Goal: Transaction & Acquisition: Subscribe to service/newsletter

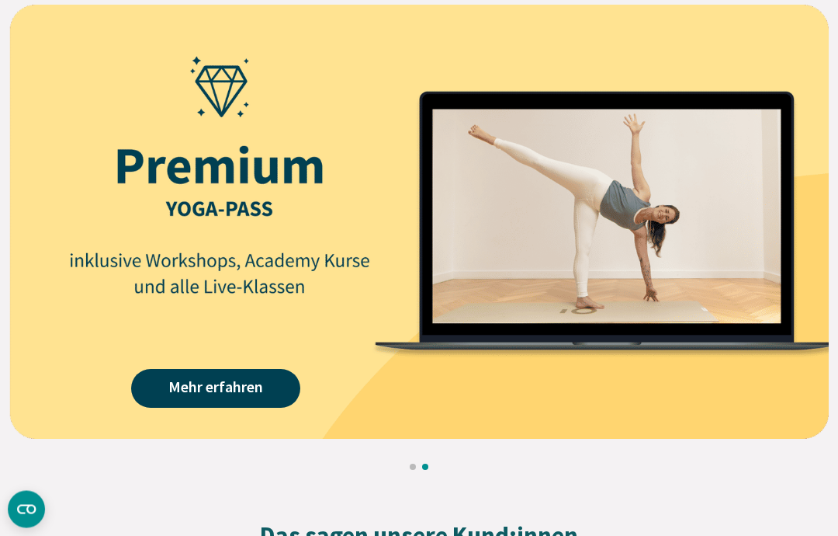
scroll to position [2026, 0]
click at [230, 397] on link "Mehr erfahren" at bounding box center [215, 388] width 169 height 39
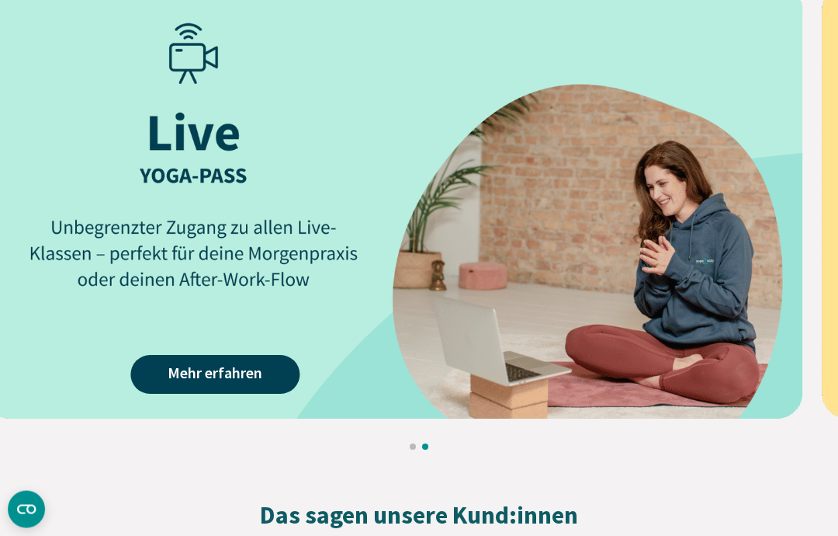
scroll to position [2054, 0]
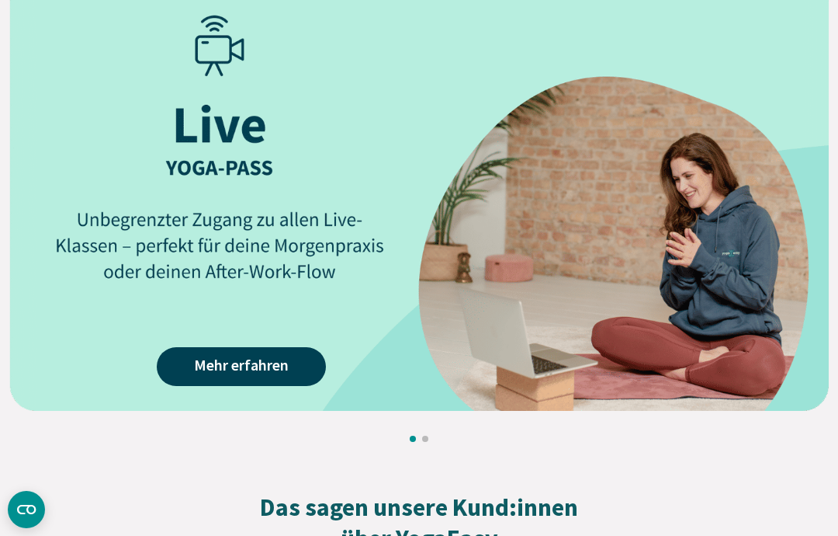
click at [237, 358] on link "Mehr erfahren" at bounding box center [241, 366] width 169 height 39
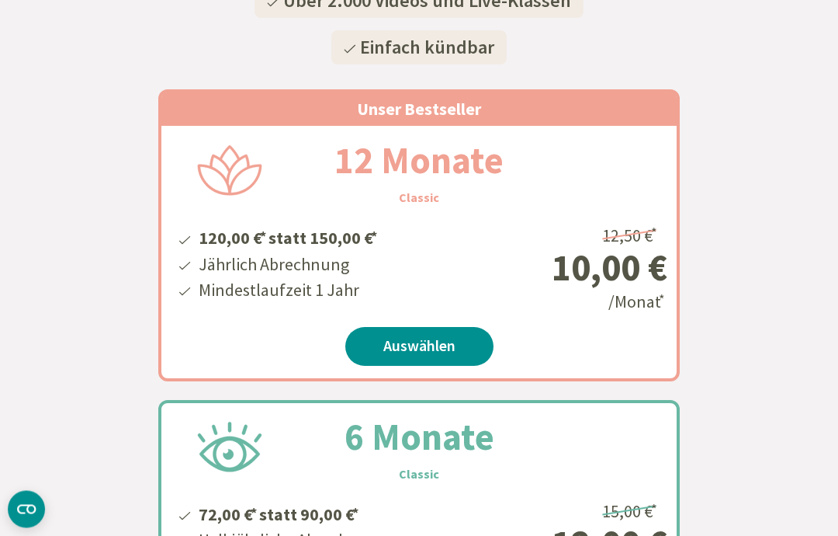
scroll to position [330, 0]
click at [414, 343] on link "Auswählen" at bounding box center [419, 346] width 148 height 39
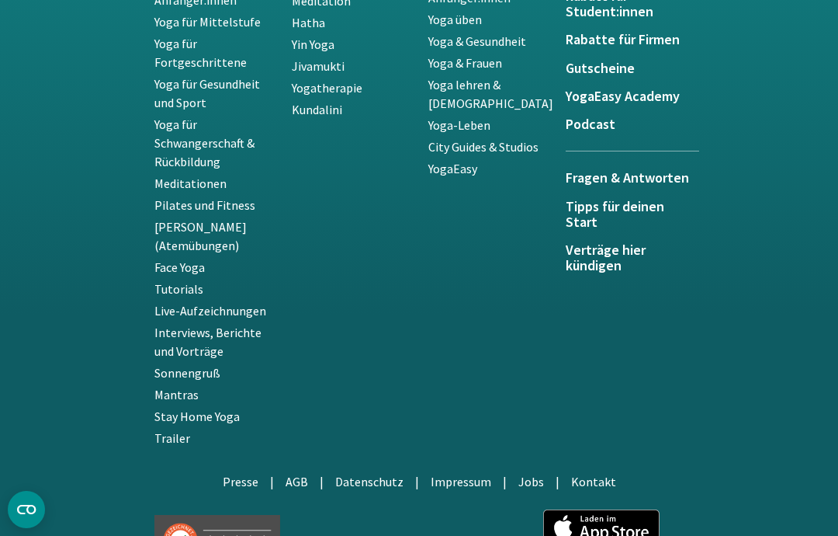
scroll to position [3760, 0]
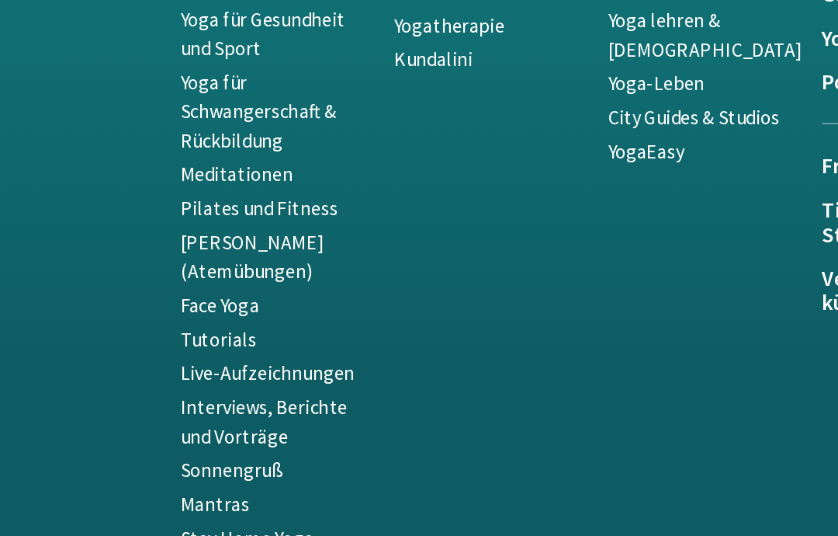
click at [190, 181] on link "Pilates und Fitness" at bounding box center [204, 189] width 101 height 16
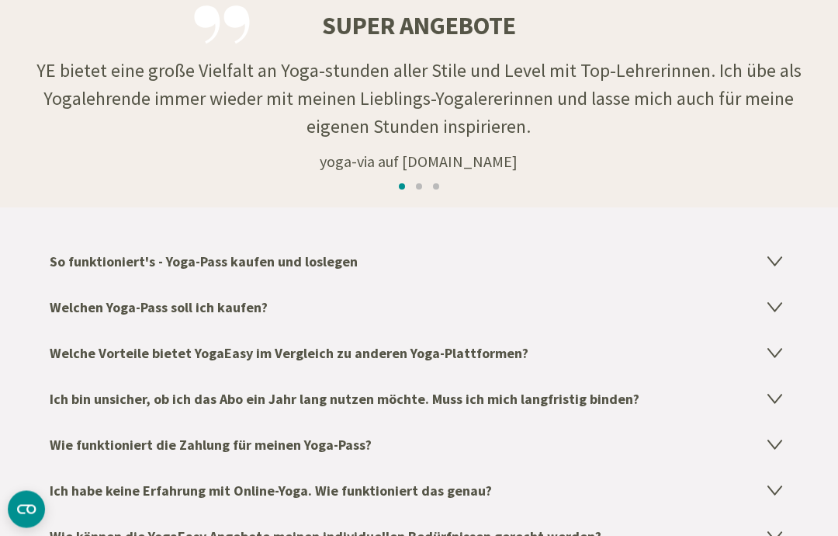
scroll to position [2492, 0]
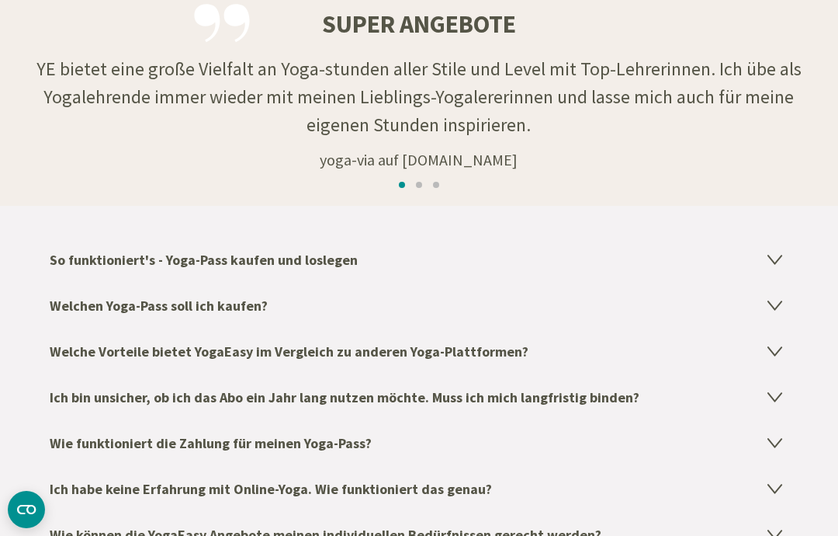
click at [776, 310] on h4 "Welchen Yoga-Pass soll ich kaufen?" at bounding box center [419, 306] width 739 height 46
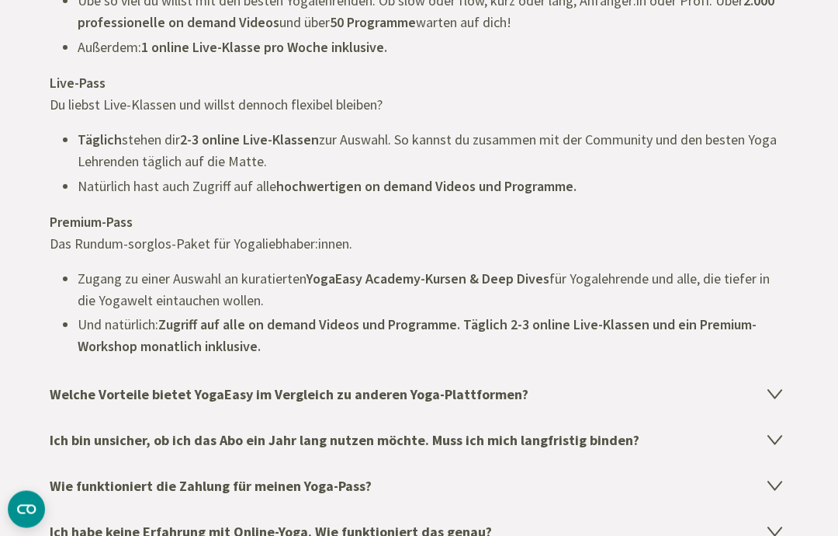
scroll to position [2894, 0]
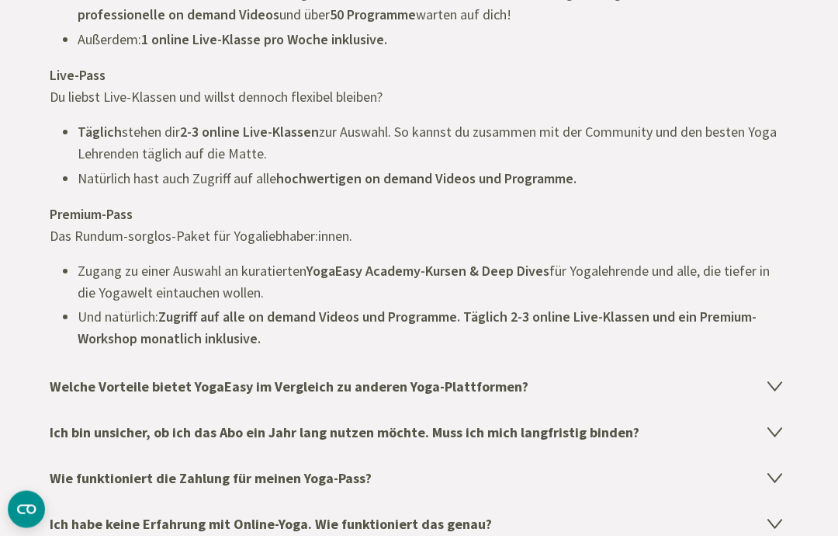
click at [775, 387] on icon at bounding box center [775, 385] width 19 height 19
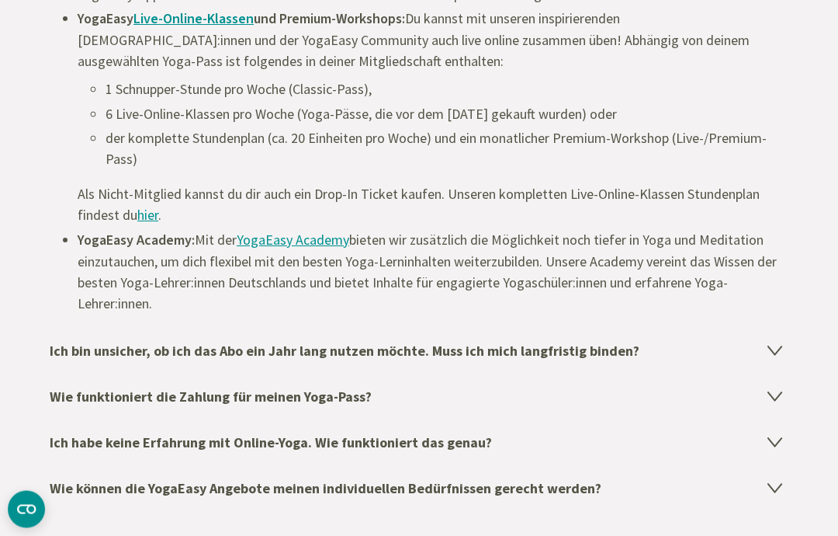
scroll to position [3003, 0]
click at [773, 346] on icon at bounding box center [775, 348] width 19 height 19
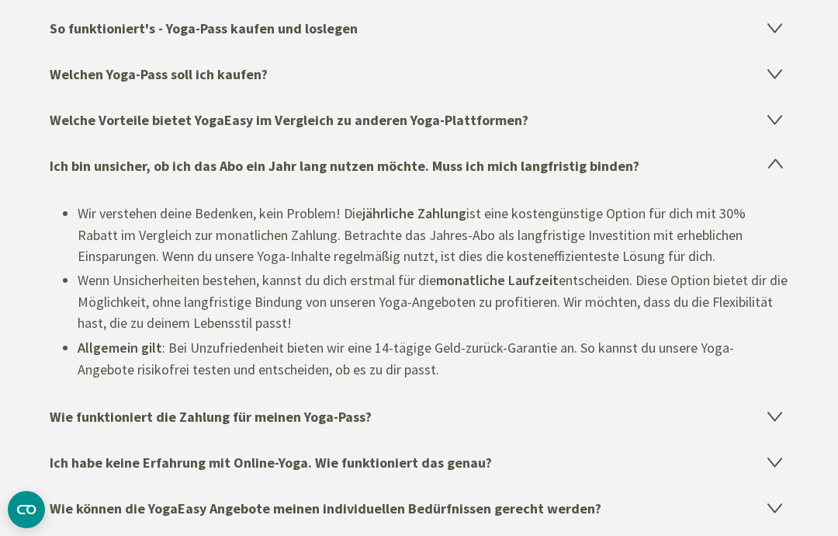
scroll to position [2714, 0]
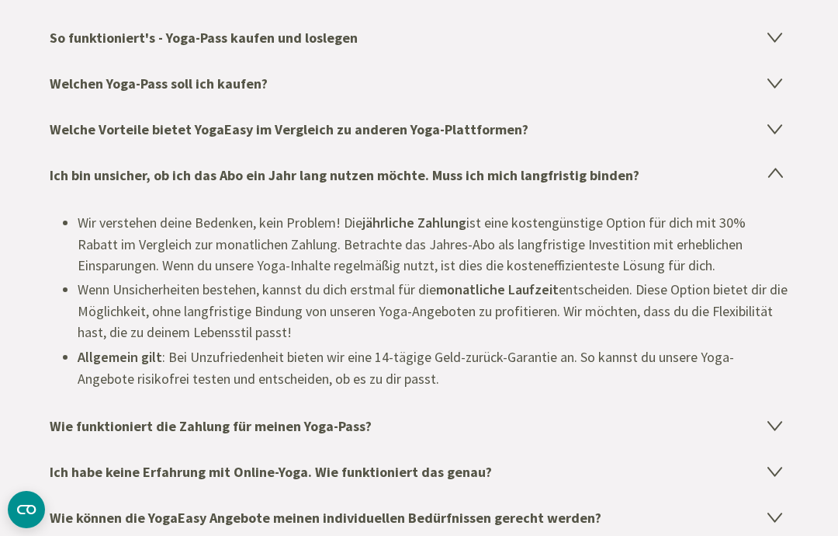
click at [773, 168] on icon at bounding box center [775, 172] width 13 height 9
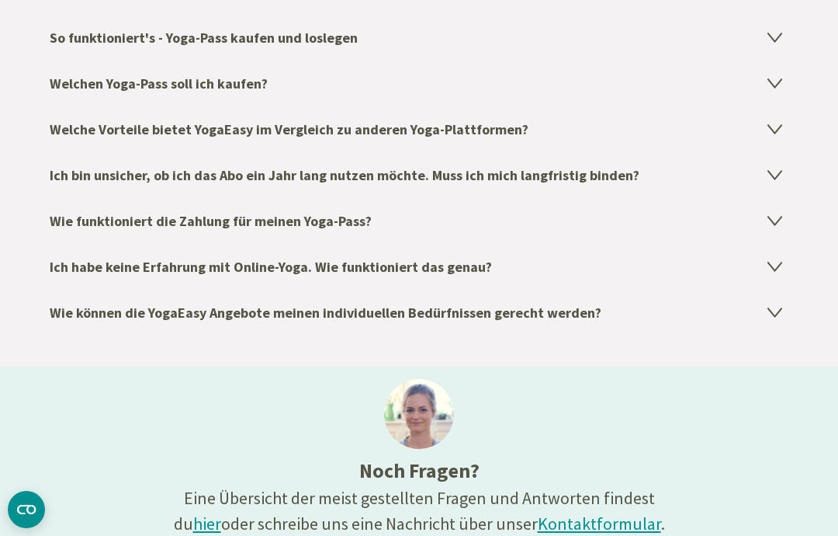
click at [771, 218] on icon at bounding box center [775, 219] width 19 height 19
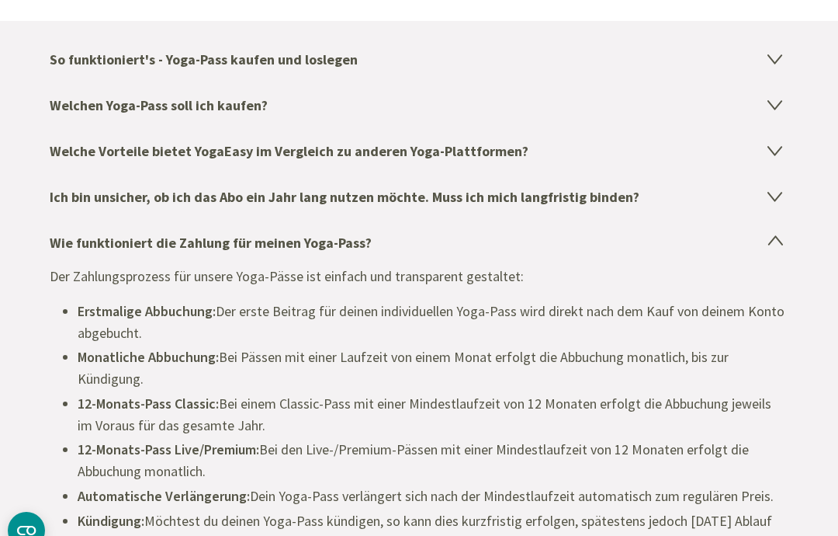
click at [778, 244] on h4 "Wie funktioniert die Zahlung für meinen Yoga-Pass?" at bounding box center [419, 222] width 739 height 46
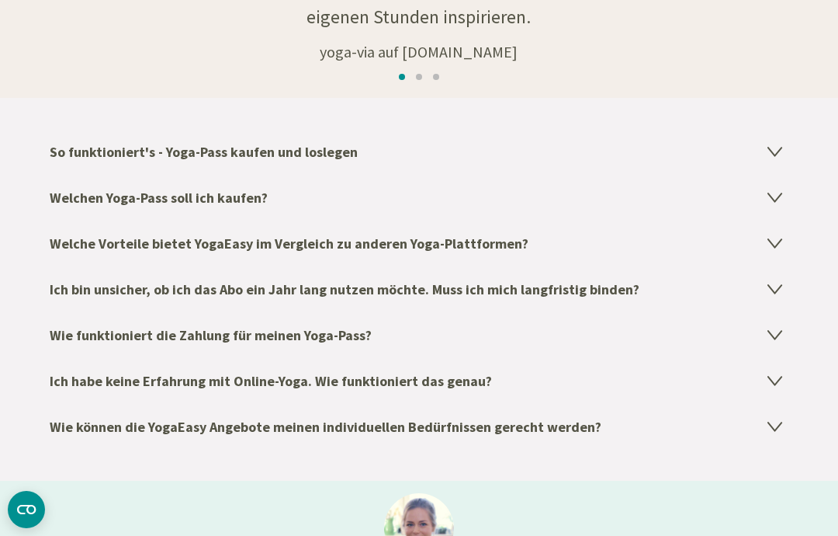
scroll to position [2598, 0]
click at [775, 241] on icon at bounding box center [774, 245] width 13 height 9
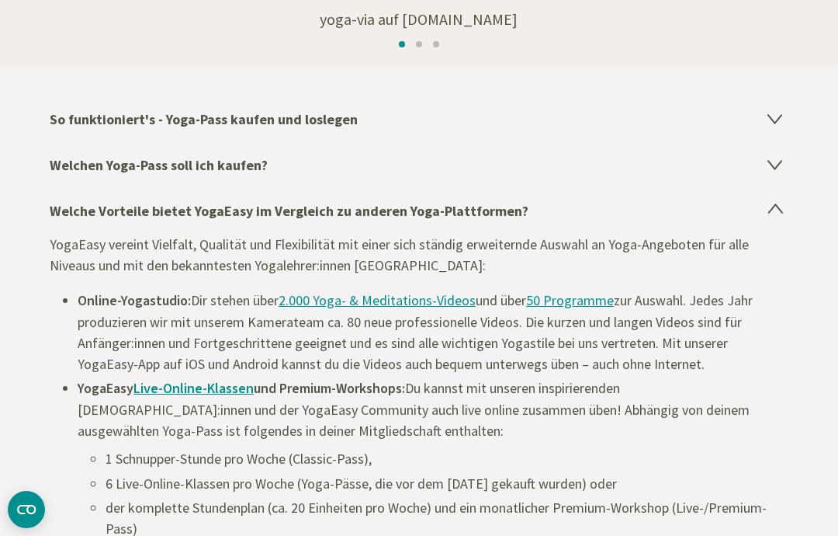
scroll to position [2623, 0]
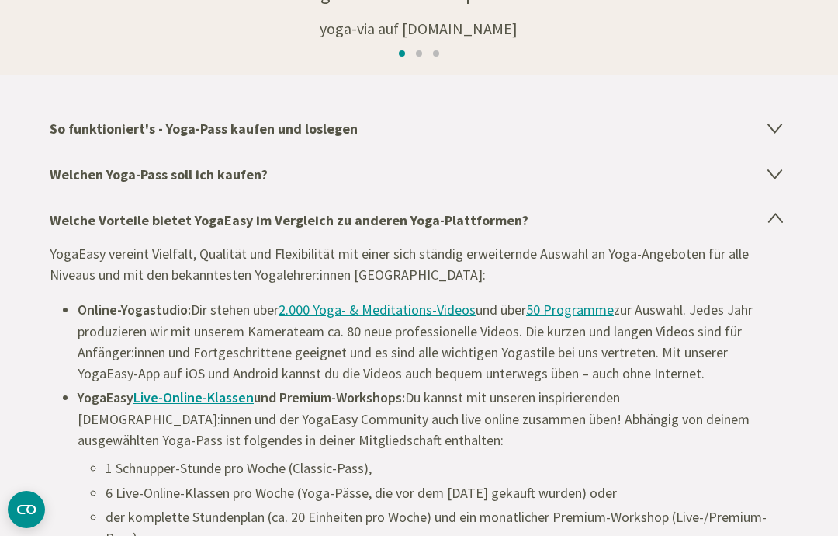
click at [785, 214] on h4 "Welche Vorteile bietet YogaEasy im Vergleich zu anderen Yoga-Plattformen?" at bounding box center [419, 220] width 739 height 46
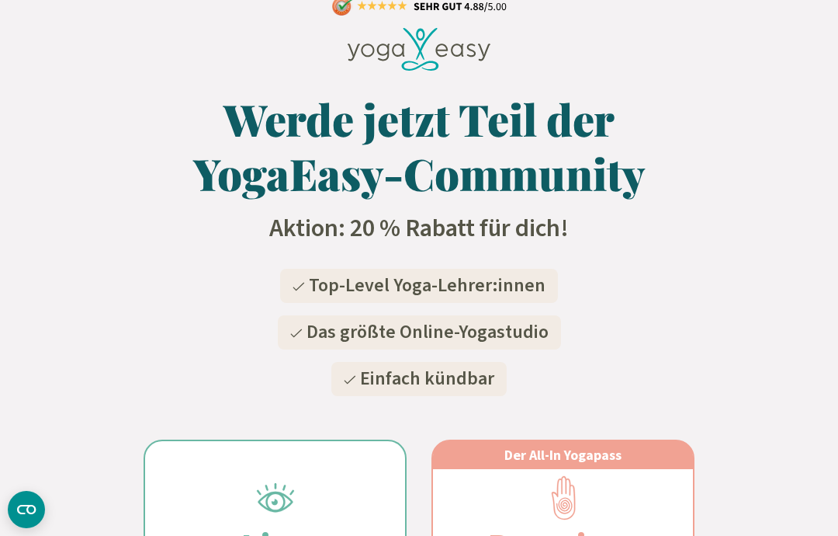
scroll to position [0, 0]
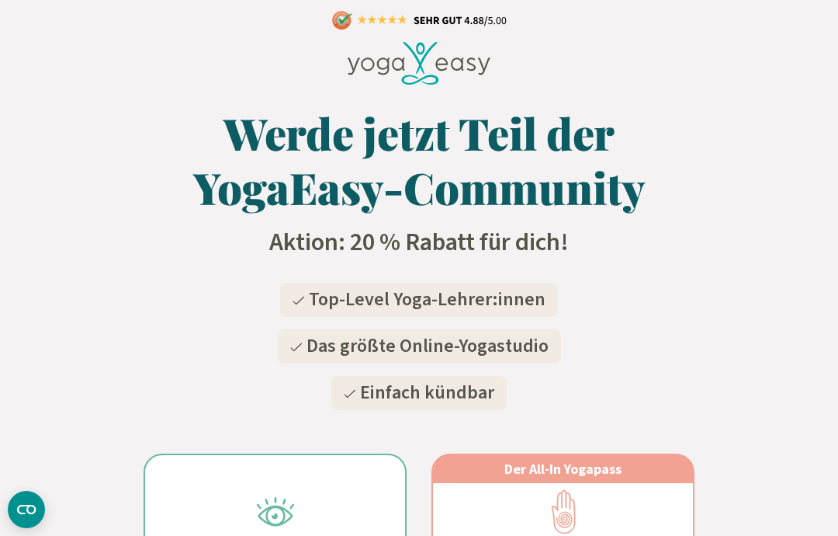
click at [36, 510] on circle "CMP-Widget öffnen" at bounding box center [26, 508] width 37 height 37
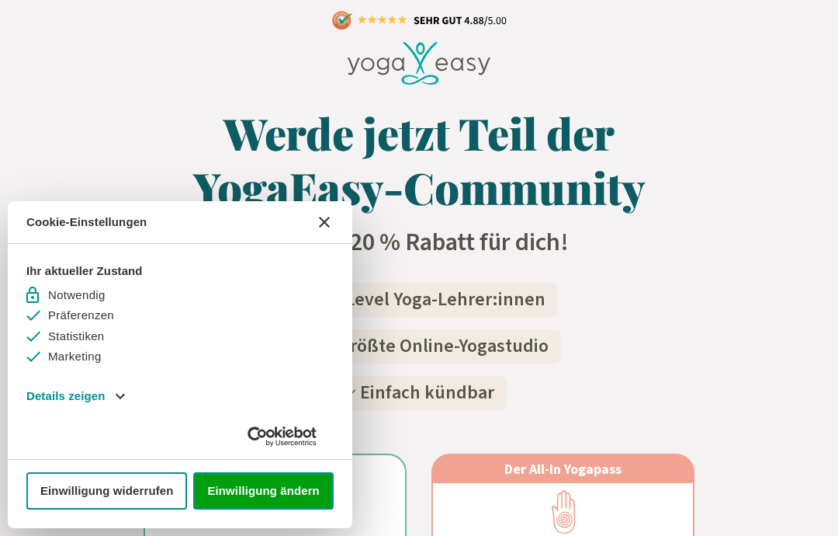
click at [325, 227] on icon "[#WIDGET_ICON_CROSS#]" at bounding box center [324, 222] width 11 height 11
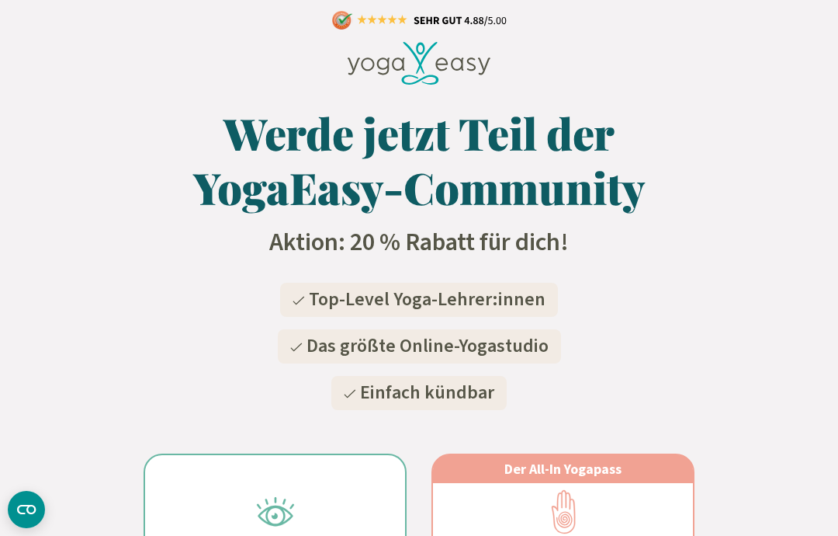
click at [452, 60] on icon at bounding box center [420, 63] width 144 height 43
